Goal: Task Accomplishment & Management: Complete application form

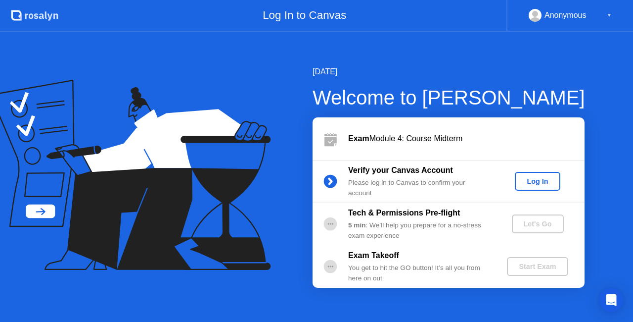
click at [546, 177] on div "Log In" at bounding box center [537, 181] width 37 height 8
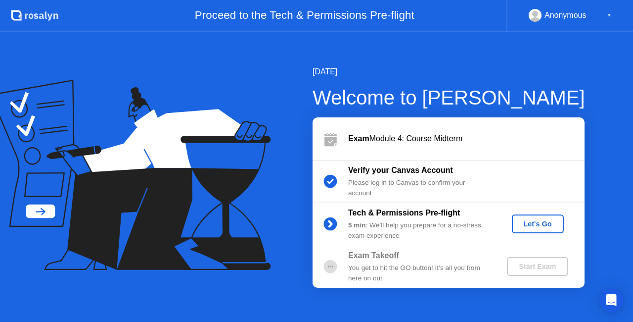
click at [542, 223] on div "Let's Go" at bounding box center [538, 224] width 44 height 8
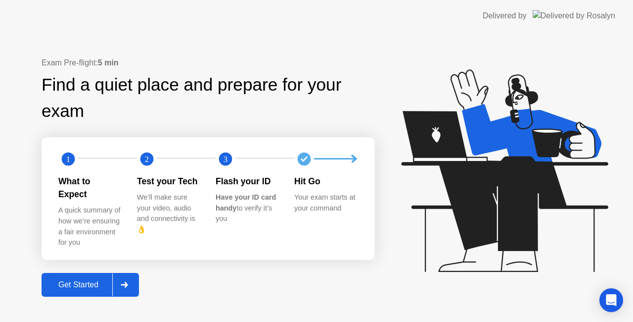
click at [127, 281] on icon at bounding box center [124, 284] width 7 height 6
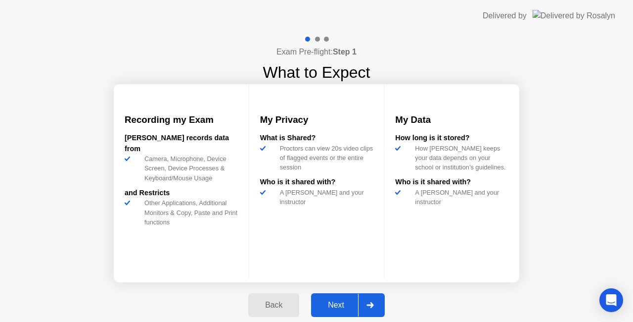
click at [375, 305] on div at bounding box center [370, 304] width 24 height 23
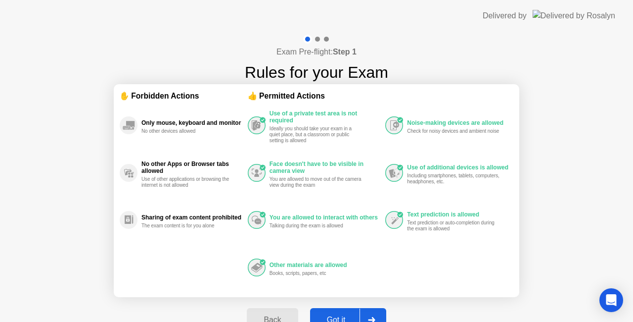
click at [372, 312] on div at bounding box center [372, 319] width 24 height 23
select select "**********"
select select "*******"
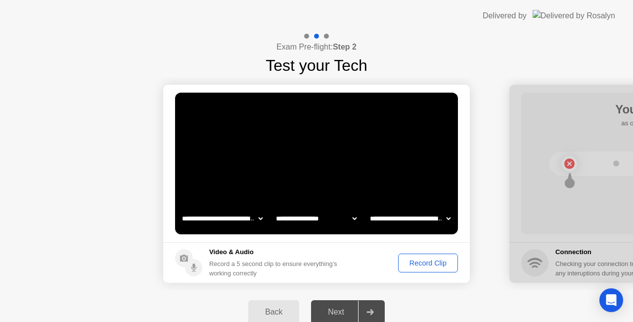
click at [449, 268] on button "Record Clip" at bounding box center [428, 262] width 60 height 19
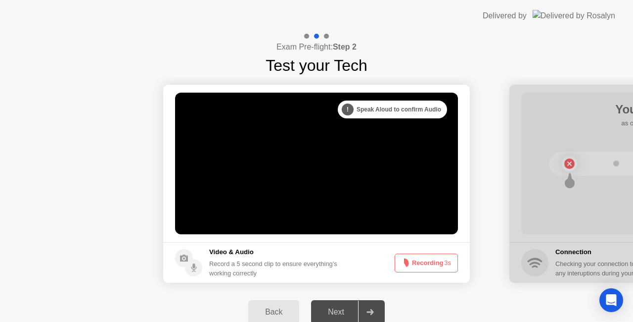
click at [445, 265] on span "3s" at bounding box center [447, 262] width 7 height 7
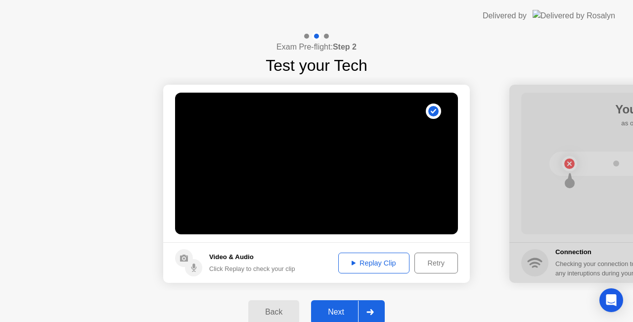
click at [384, 259] on div "Replay Clip" at bounding box center [374, 263] width 64 height 8
click at [336, 308] on div "Next" at bounding box center [336, 311] width 44 height 9
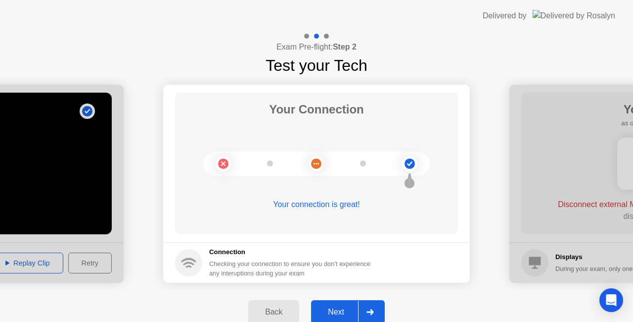
click at [379, 309] on div at bounding box center [370, 311] width 24 height 23
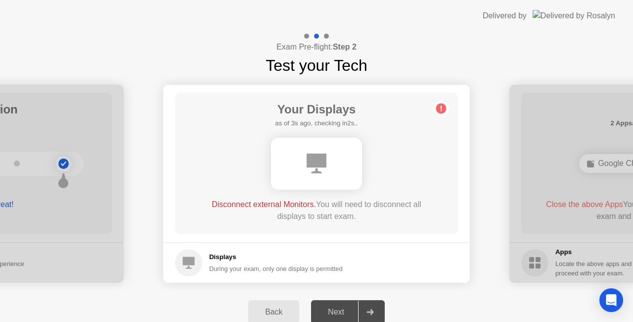
click at [444, 261] on footer "Displays During your exam, only one display is permitted" at bounding box center [316, 262] width 307 height 41
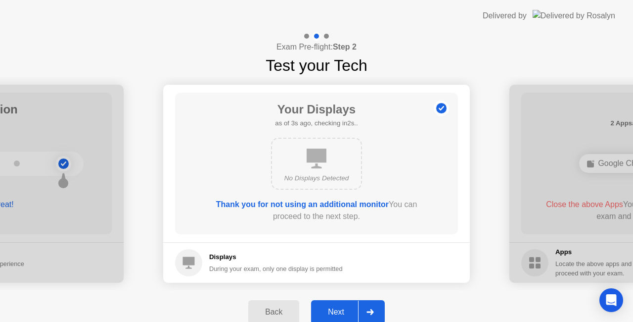
click at [376, 312] on div at bounding box center [370, 311] width 24 height 23
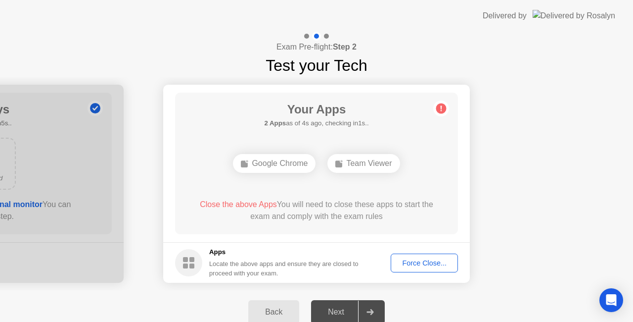
click at [406, 268] on button "Force Close..." at bounding box center [424, 262] width 67 height 19
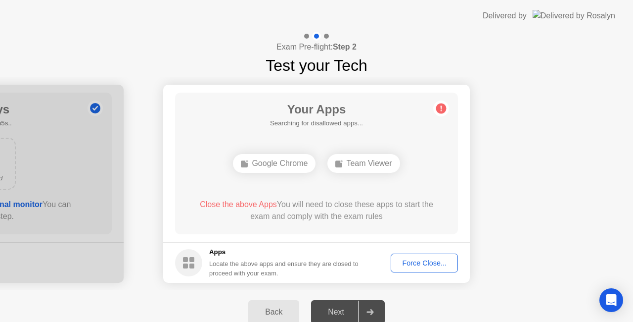
click at [324, 228] on div "Your Apps Searching for disallowed apps... Google Chrome Team Viewer Close the …" at bounding box center [316, 163] width 283 height 141
click at [319, 172] on div "Google Chrome" at bounding box center [317, 163] width 83 height 19
click at [325, 159] on div "Google Chrome" at bounding box center [317, 163] width 83 height 19
click at [415, 264] on div "Force Close..." at bounding box center [424, 263] width 60 height 8
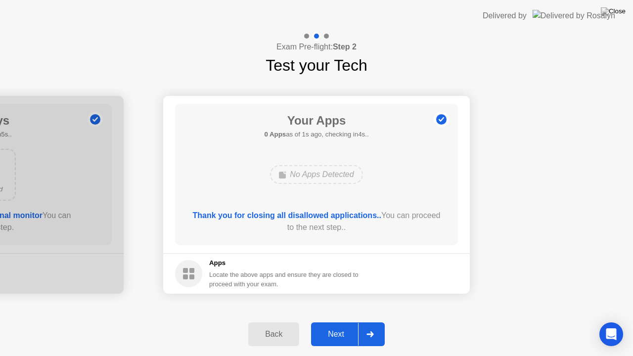
click at [431, 174] on div "Your Apps 0 Apps as of 1s ago, checking in4s.. No Apps Detected Thank you for c…" at bounding box center [316, 174] width 283 height 141
click at [372, 321] on div at bounding box center [370, 334] width 24 height 23
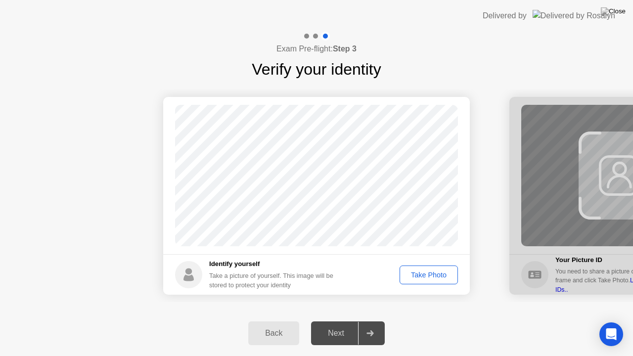
click at [435, 271] on div "Take Photo" at bounding box center [428, 275] width 51 height 8
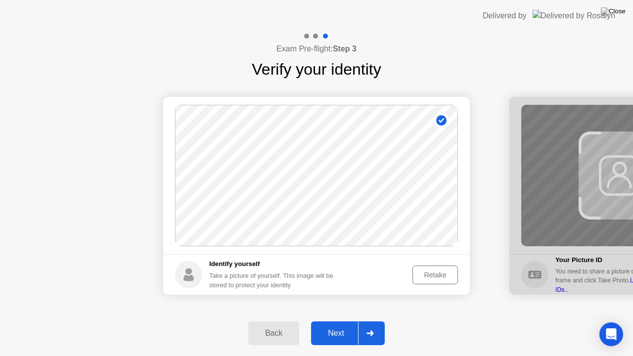
click at [344, 321] on div "Next" at bounding box center [336, 333] width 44 height 9
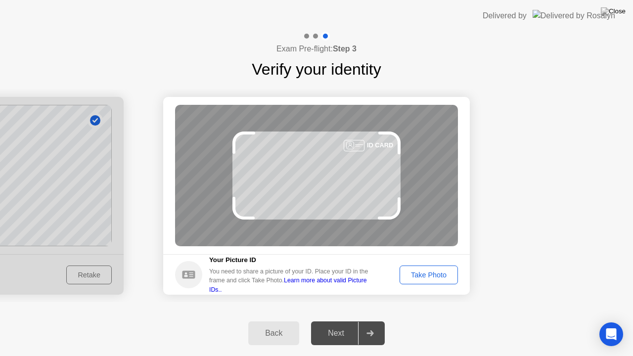
click at [435, 274] on div "Take Photo" at bounding box center [428, 275] width 51 height 8
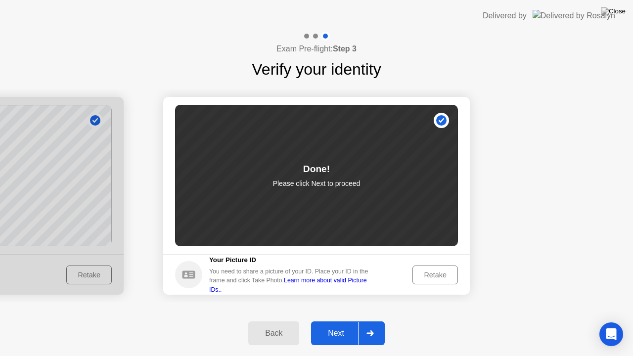
click at [346, 321] on div "Next" at bounding box center [336, 333] width 44 height 9
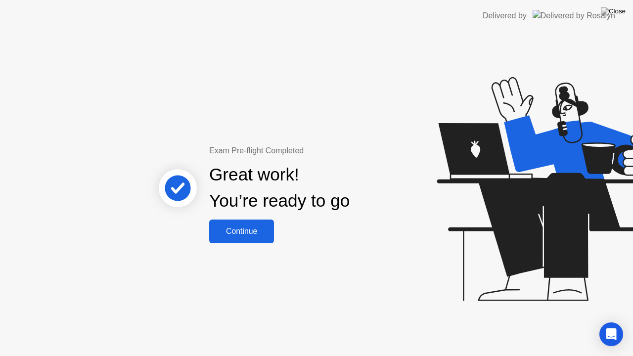
click at [259, 227] on div "Continue" at bounding box center [241, 231] width 59 height 9
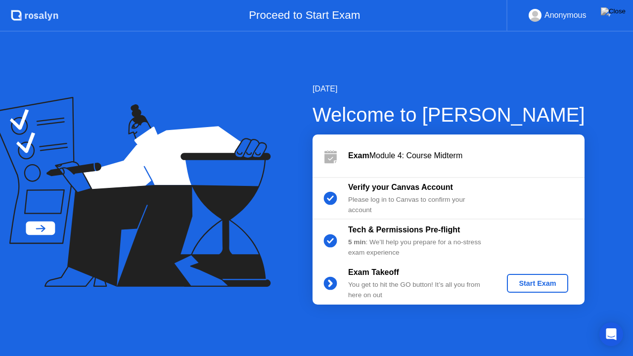
click at [556, 282] on div "Start Exam" at bounding box center [537, 284] width 53 height 8
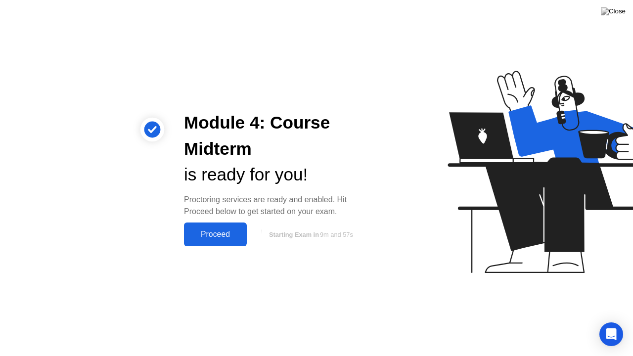
click at [220, 234] on div "Proceed" at bounding box center [215, 234] width 57 height 9
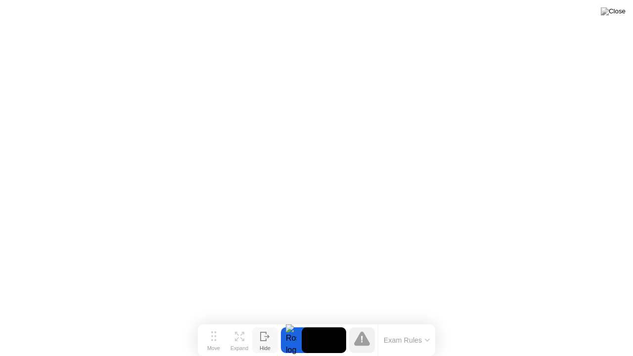
click at [269, 321] on div "Hide" at bounding box center [265, 348] width 11 height 6
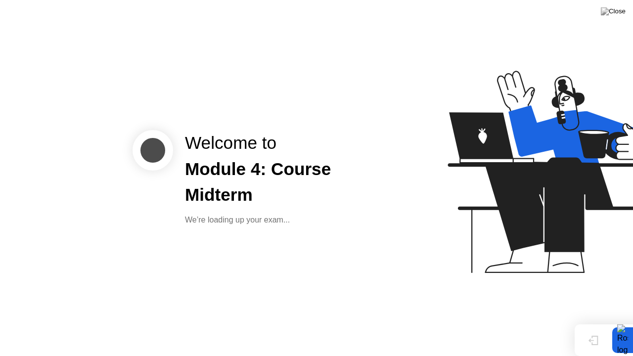
click at [339, 261] on div "Welcome to Module 4: Course Midterm We’re loading up your exam..." at bounding box center [316, 178] width 633 height 356
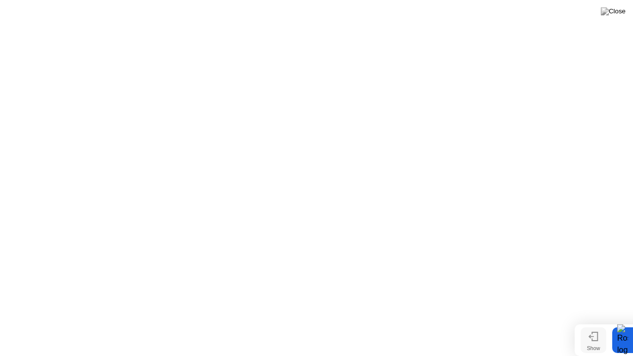
click at [587, 321] on button "Show" at bounding box center [594, 341] width 26 height 26
